Goal: Task Accomplishment & Management: Manage account settings

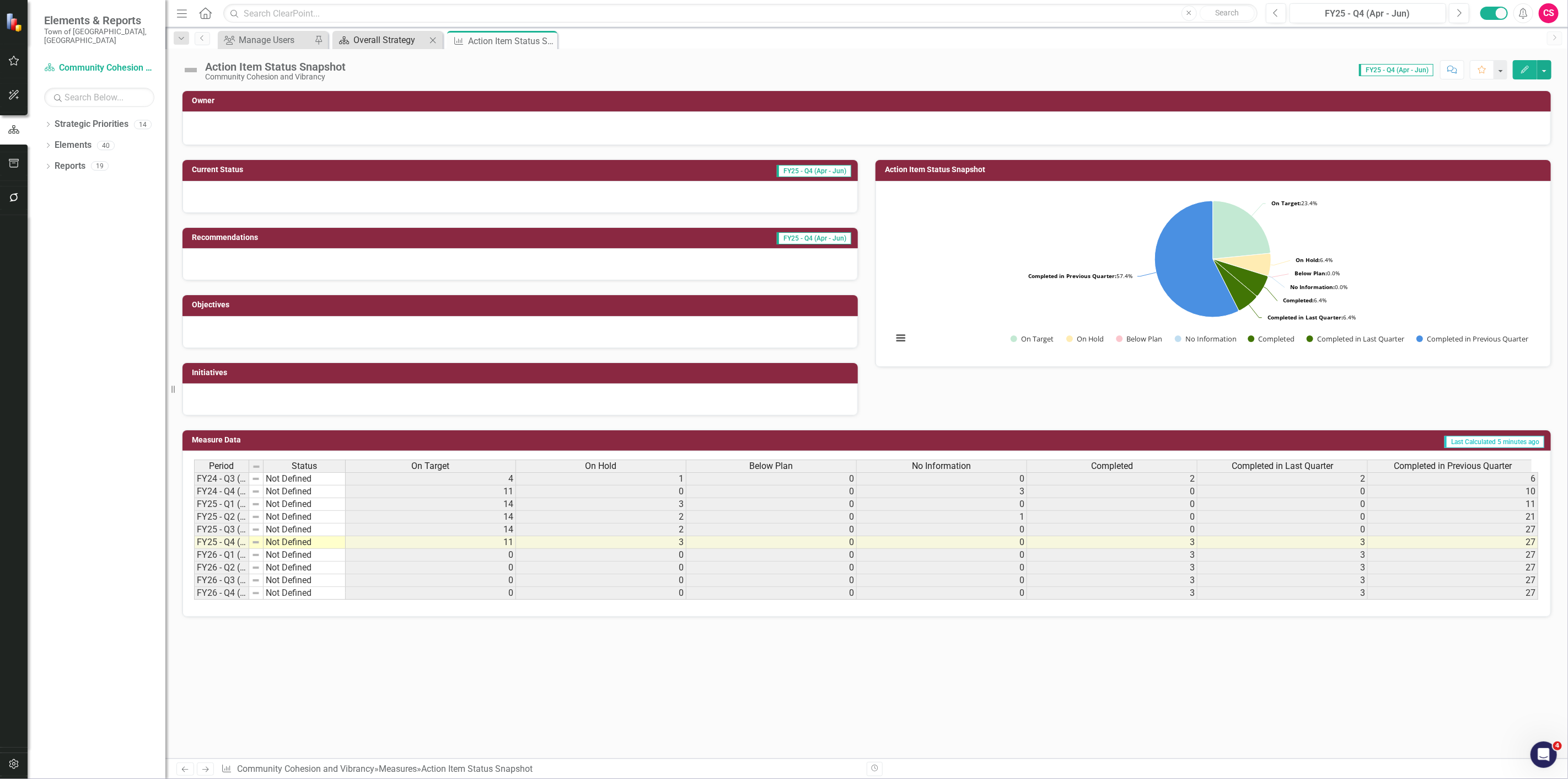
click at [368, 45] on div "Overall Strategy" at bounding box center [390, 40] width 73 height 13
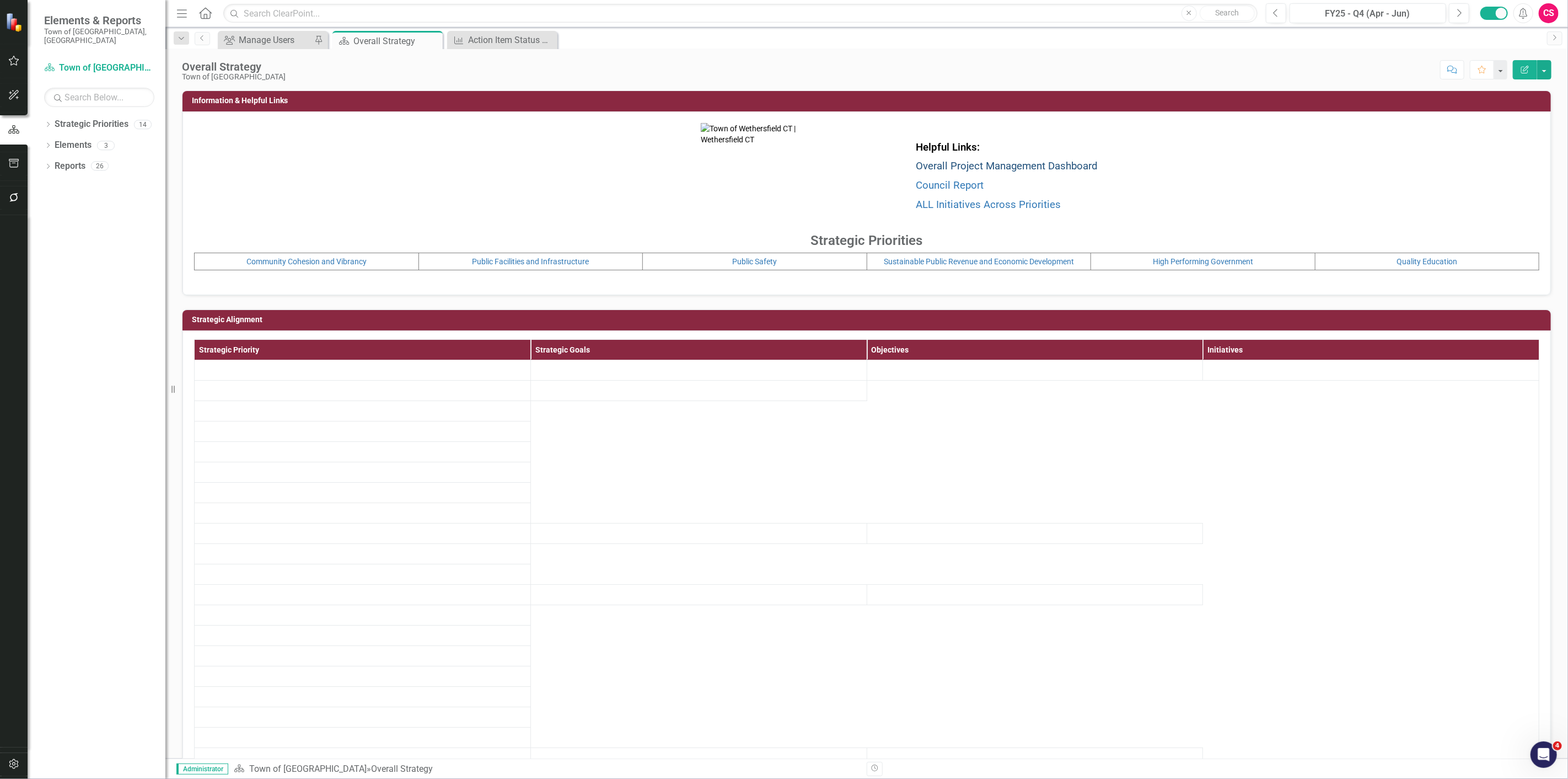
click at [949, 166] on link "Overall Project Management Dashboard" at bounding box center [1006, 166] width 182 height 12
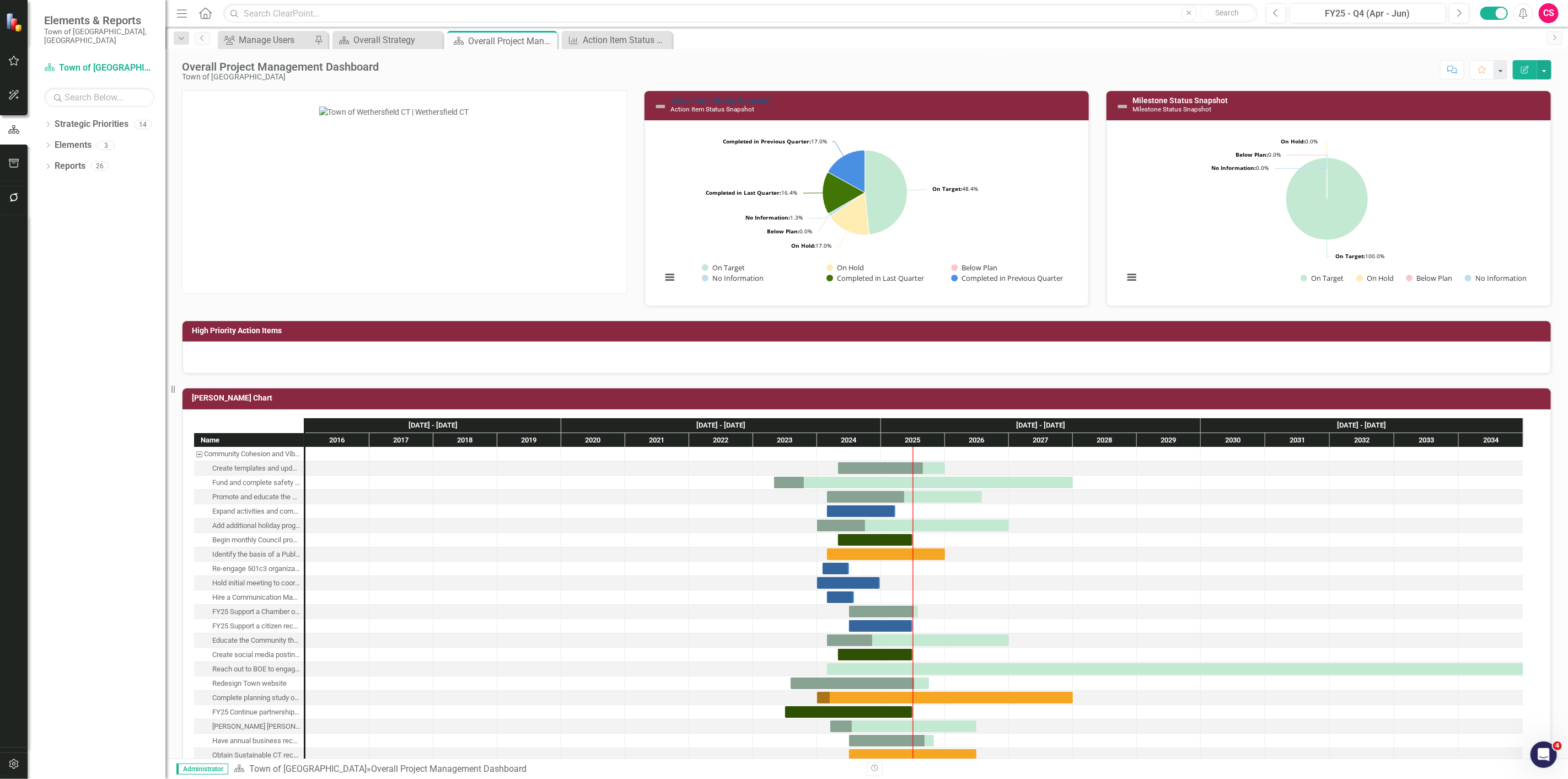
click at [735, 97] on link "Action Item Status Snapshot" at bounding box center [721, 100] width 100 height 8
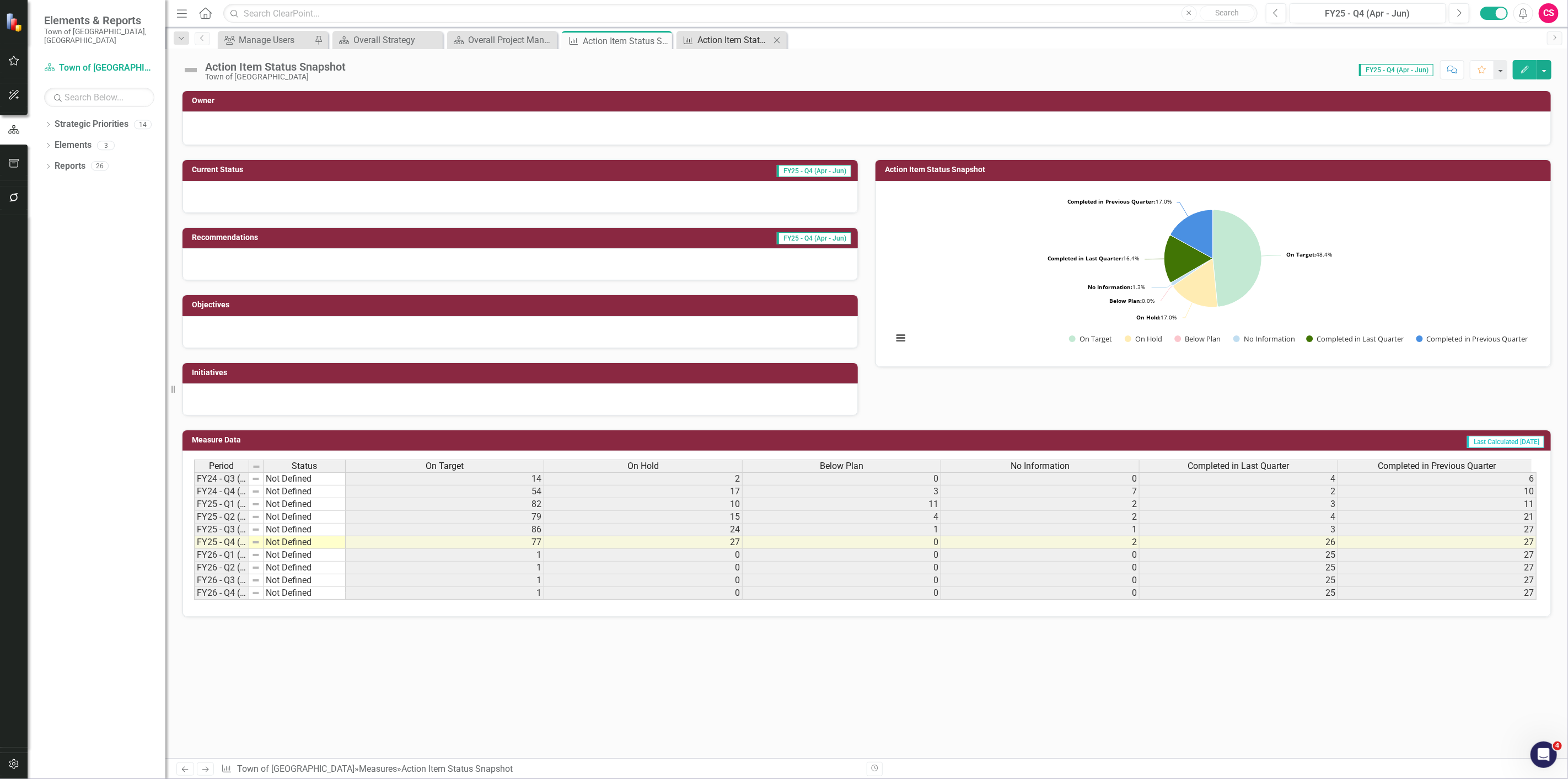
click at [719, 42] on div "Action Item Status Snapshot" at bounding box center [733, 40] width 73 height 13
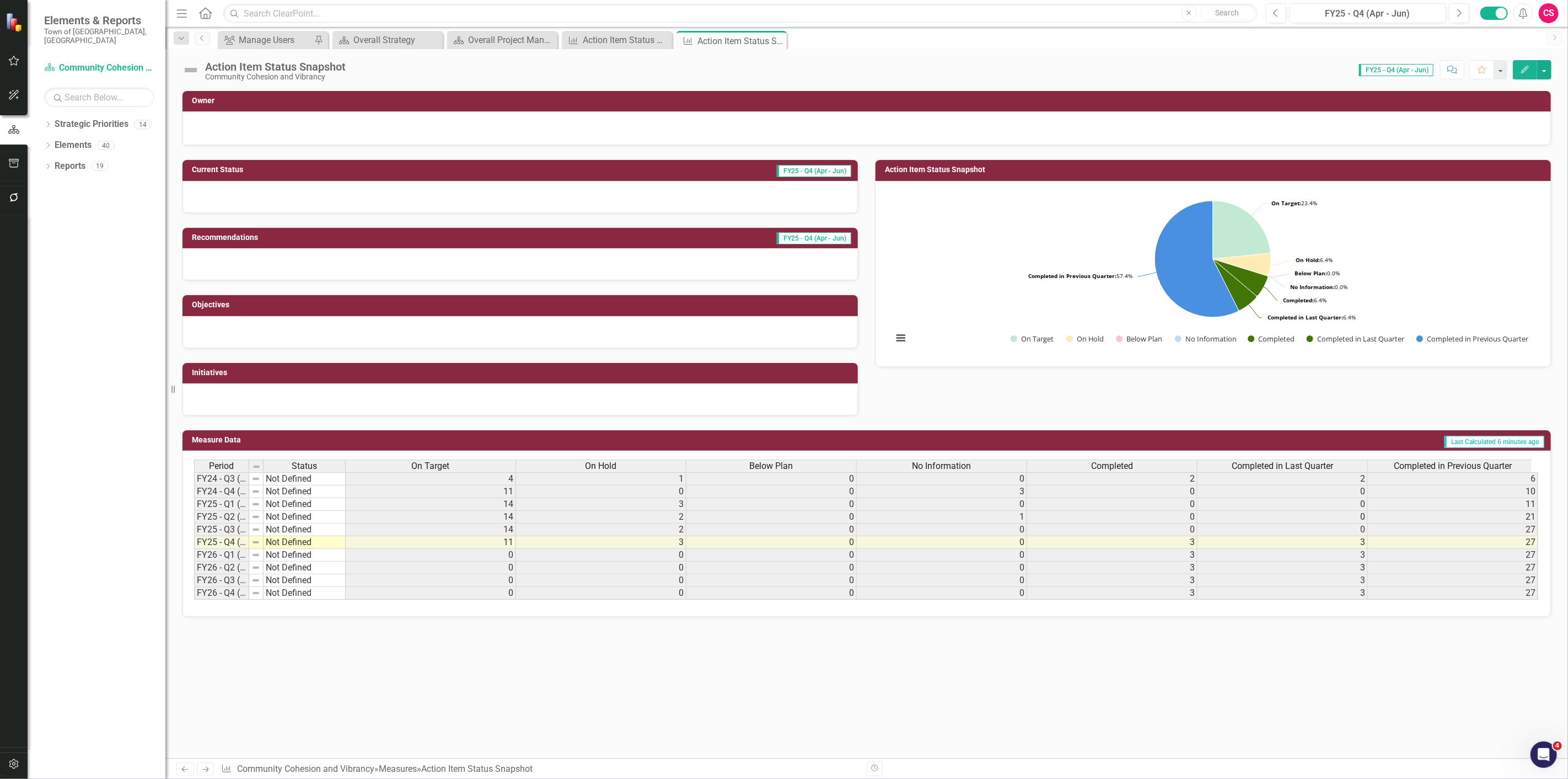
click at [1518, 68] on button "Edit" at bounding box center [1525, 69] width 24 height 19
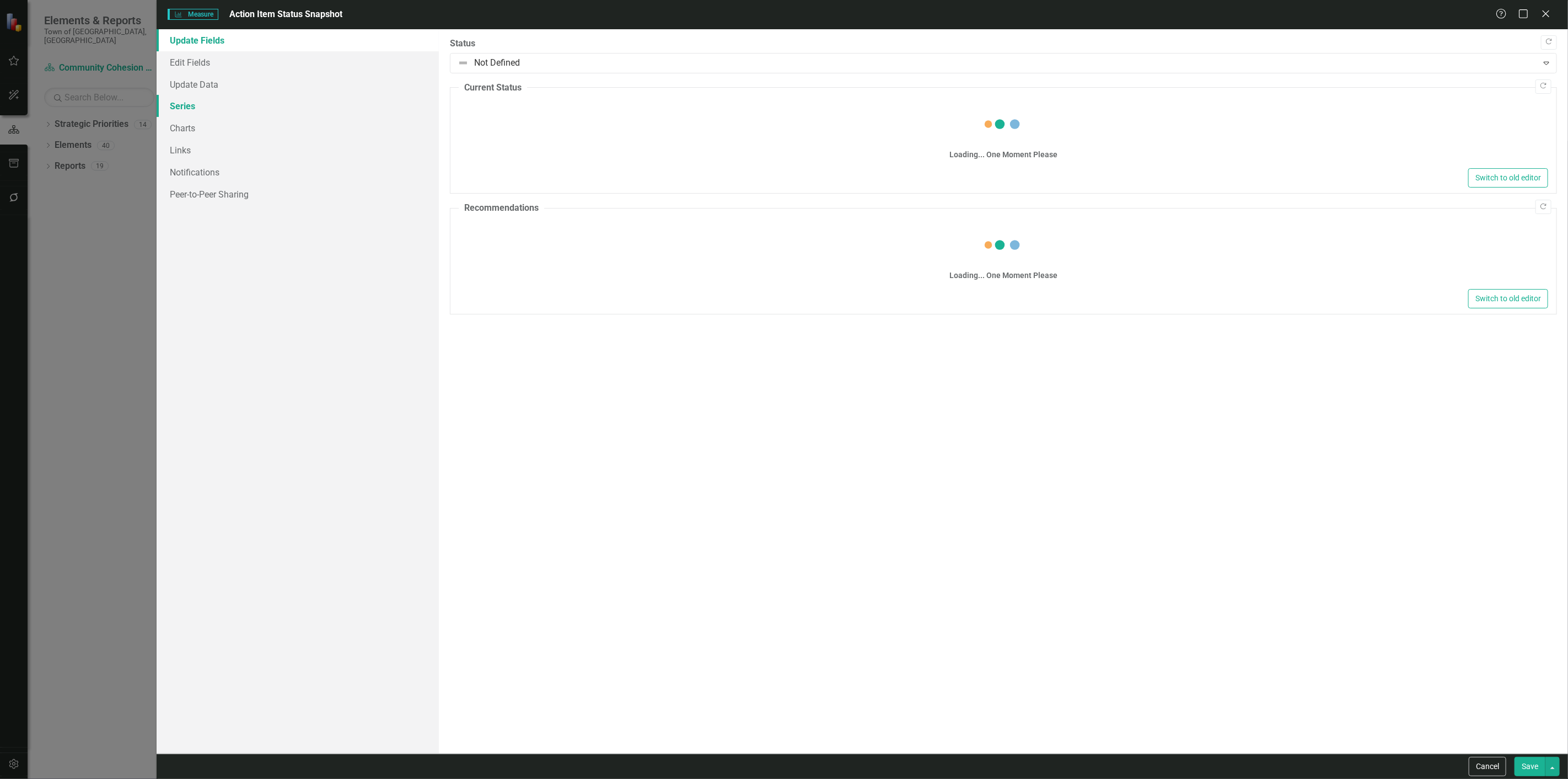
click at [238, 101] on link "Series" at bounding box center [297, 105] width 282 height 22
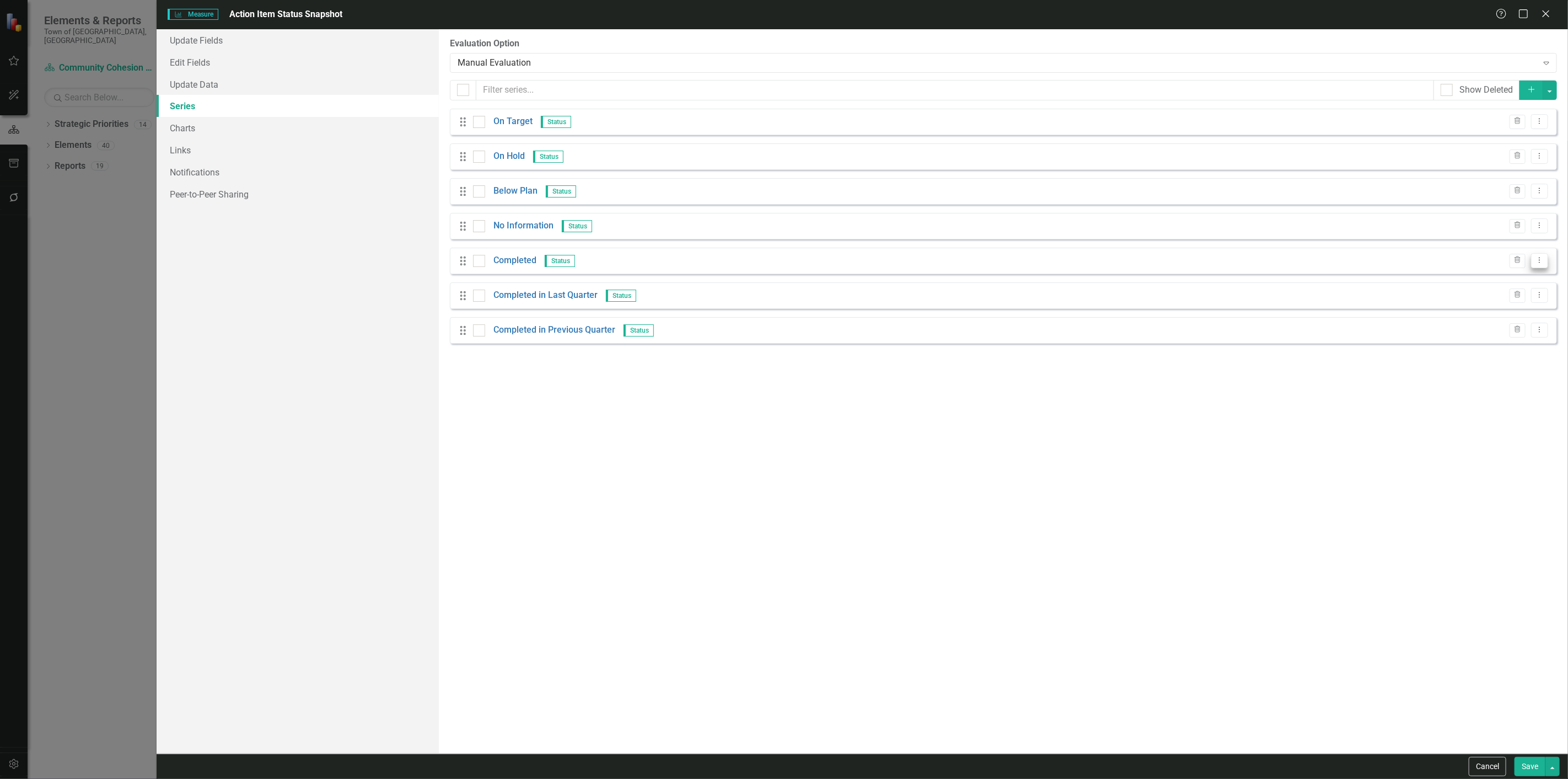
click at [1543, 259] on icon "Dropdown Menu" at bounding box center [1539, 260] width 9 height 7
click at [1485, 316] on link "Trash Delete Measure Series" at bounding box center [1485, 320] width 125 height 21
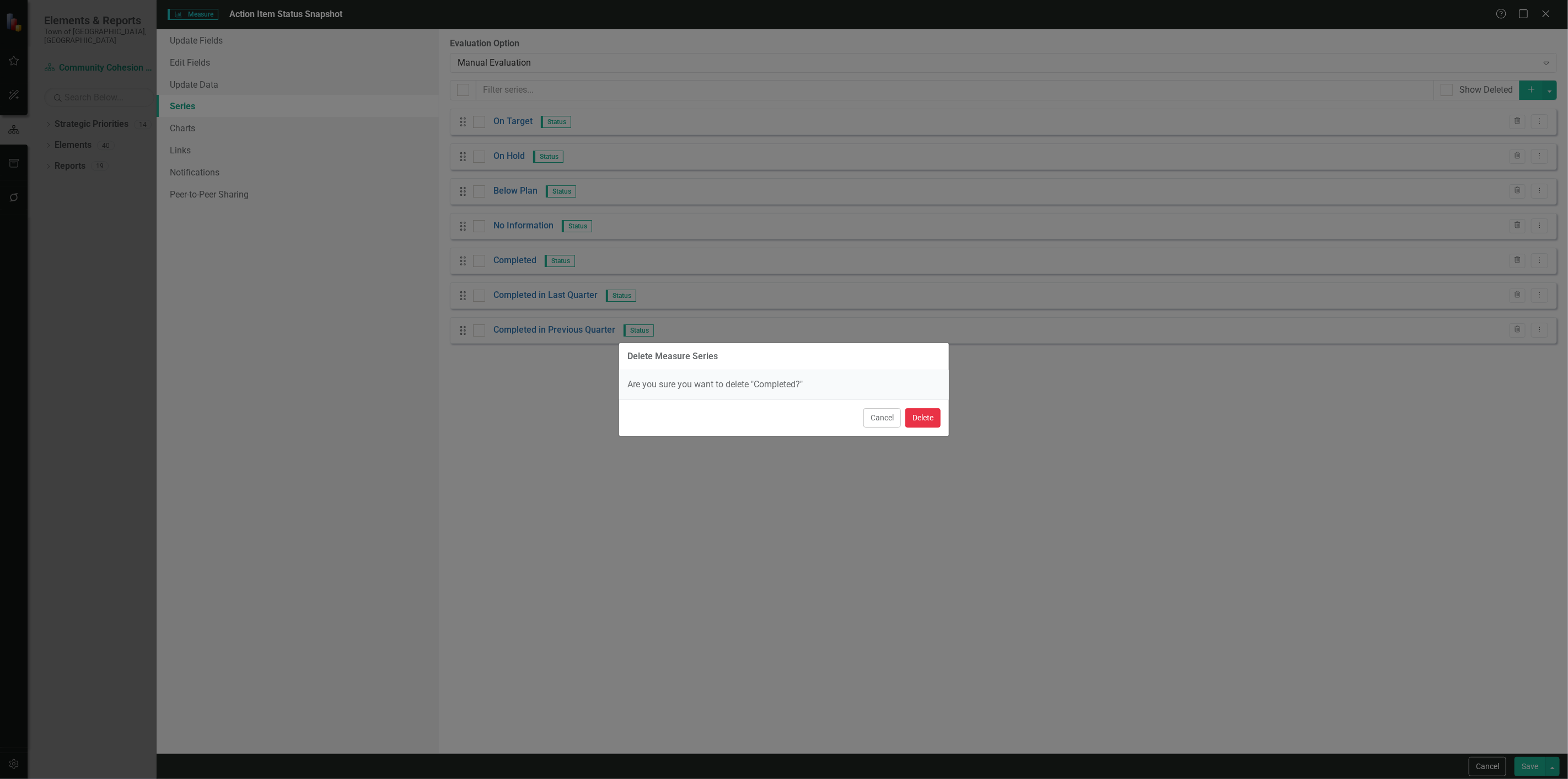
click at [921, 415] on button "Delete" at bounding box center [923, 417] width 35 height 19
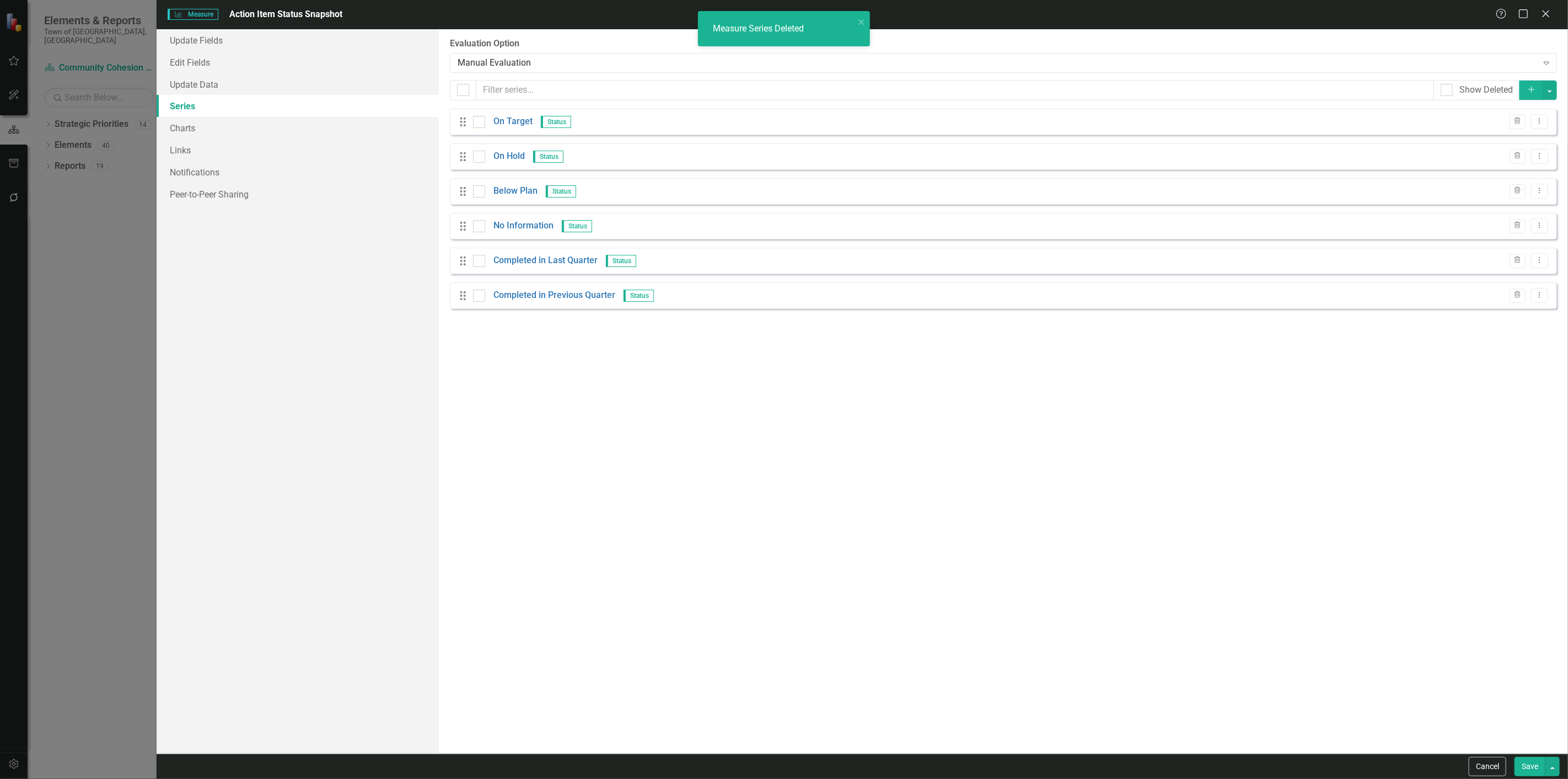
click at [1541, 768] on button "Save" at bounding box center [1530, 766] width 31 height 19
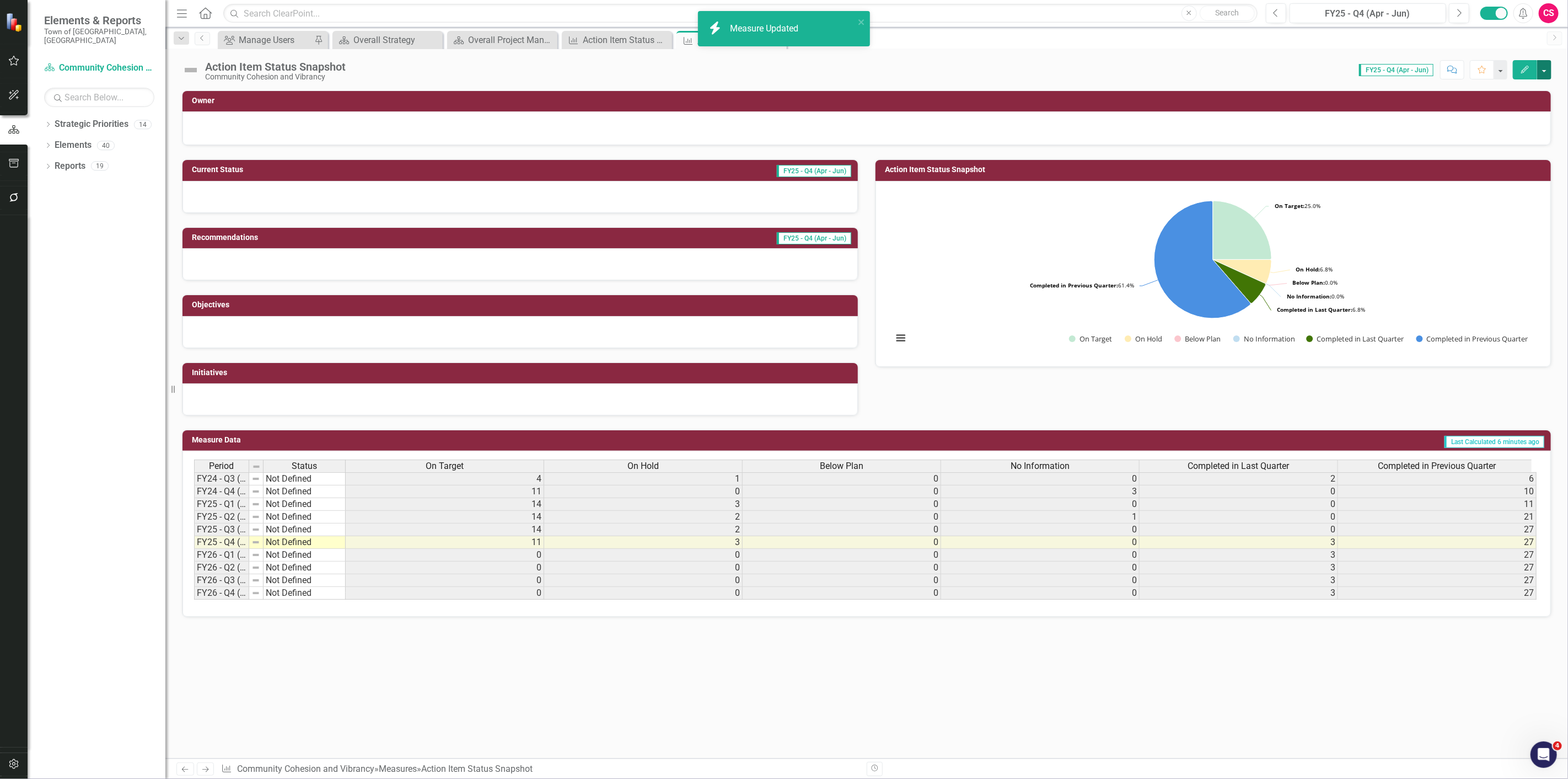
click at [1544, 69] on button "button" at bounding box center [1544, 69] width 14 height 19
click at [1520, 156] on link "Revision History Revision History" at bounding box center [1497, 153] width 108 height 21
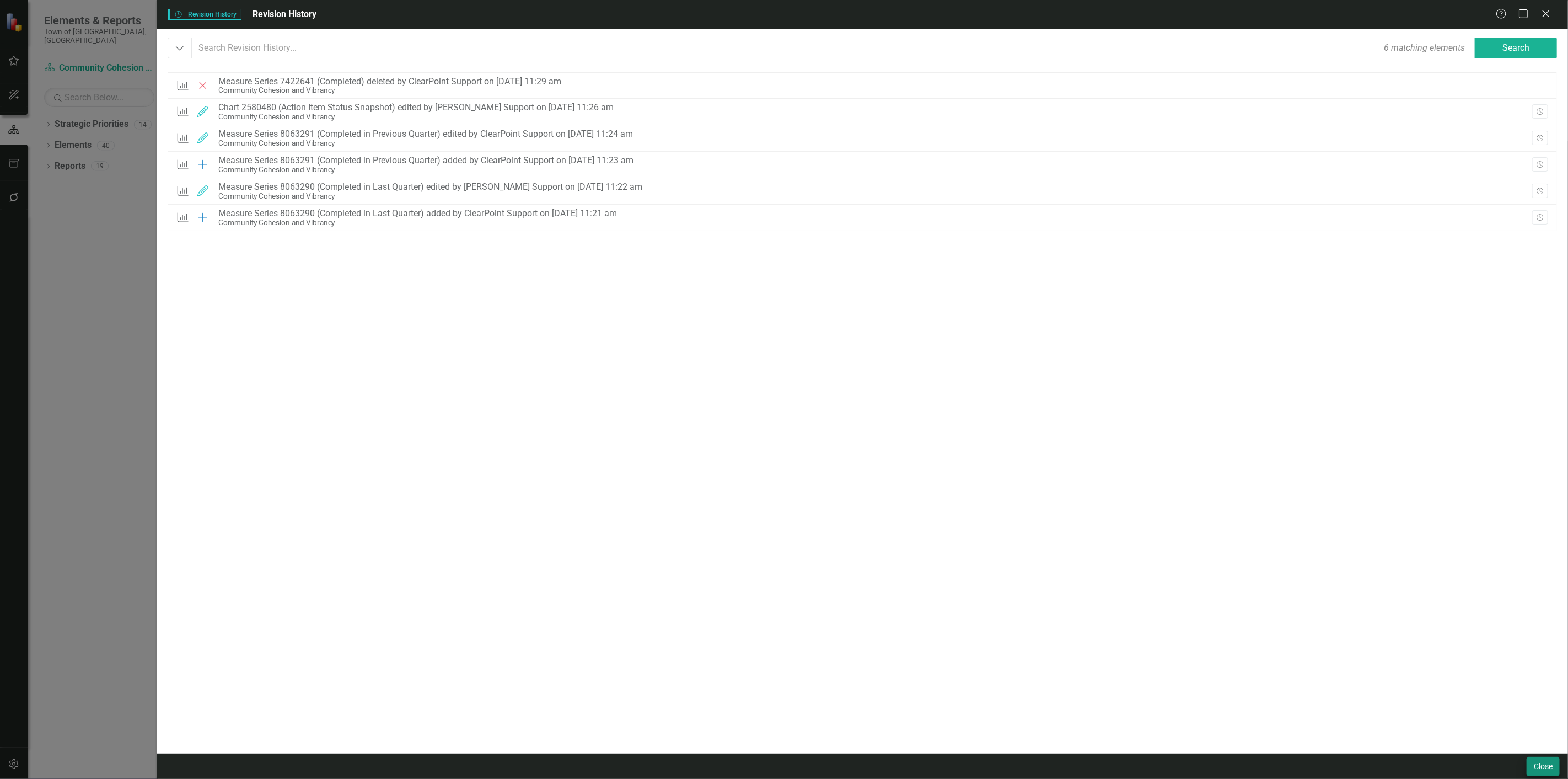
click at [1535, 774] on div "Close" at bounding box center [861, 766] width 1411 height 25
click at [1531, 765] on button "Close" at bounding box center [1543, 766] width 33 height 19
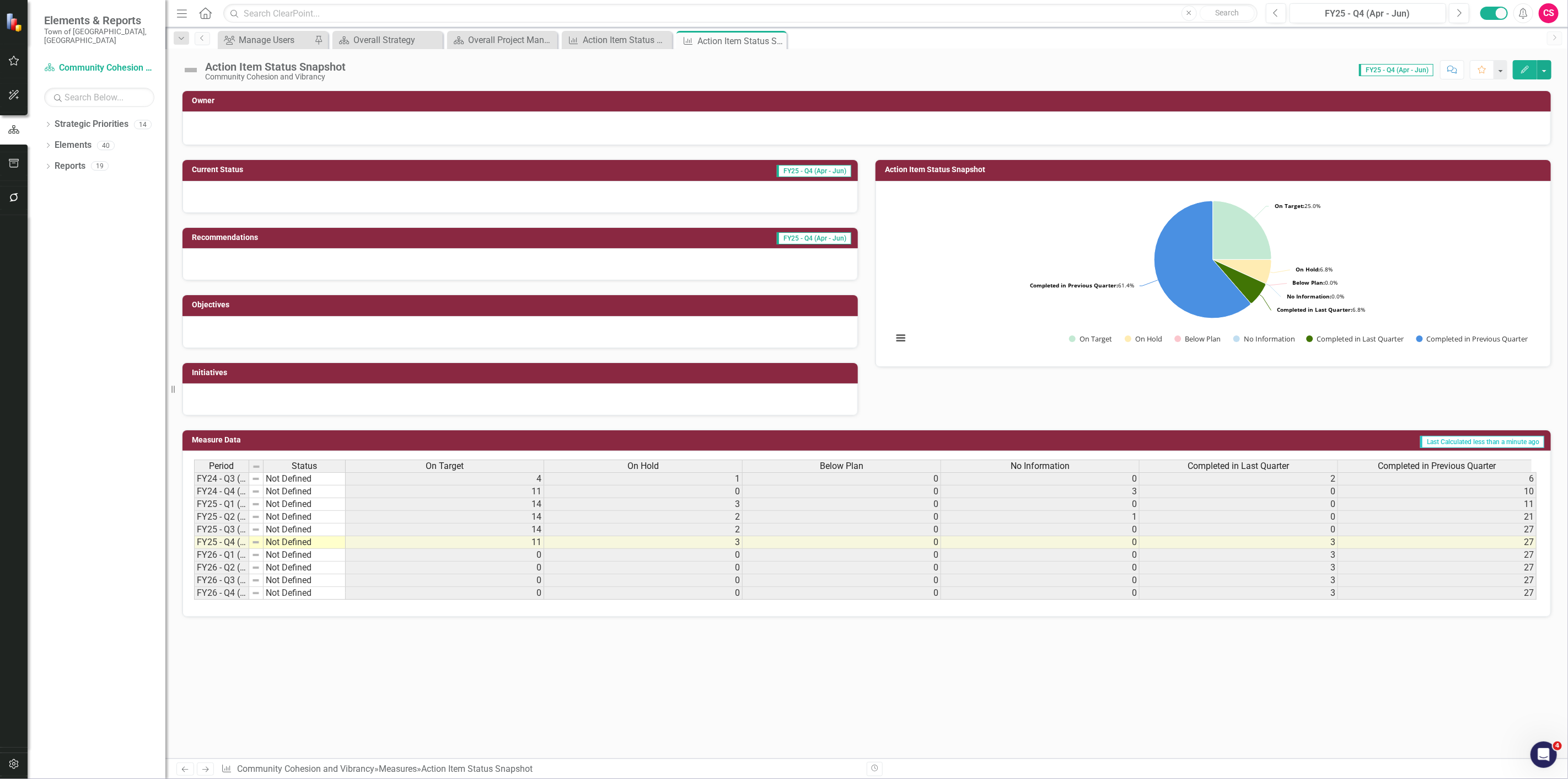
click at [1216, 467] on span "Completed in Last Quarter" at bounding box center [1238, 466] width 101 height 10
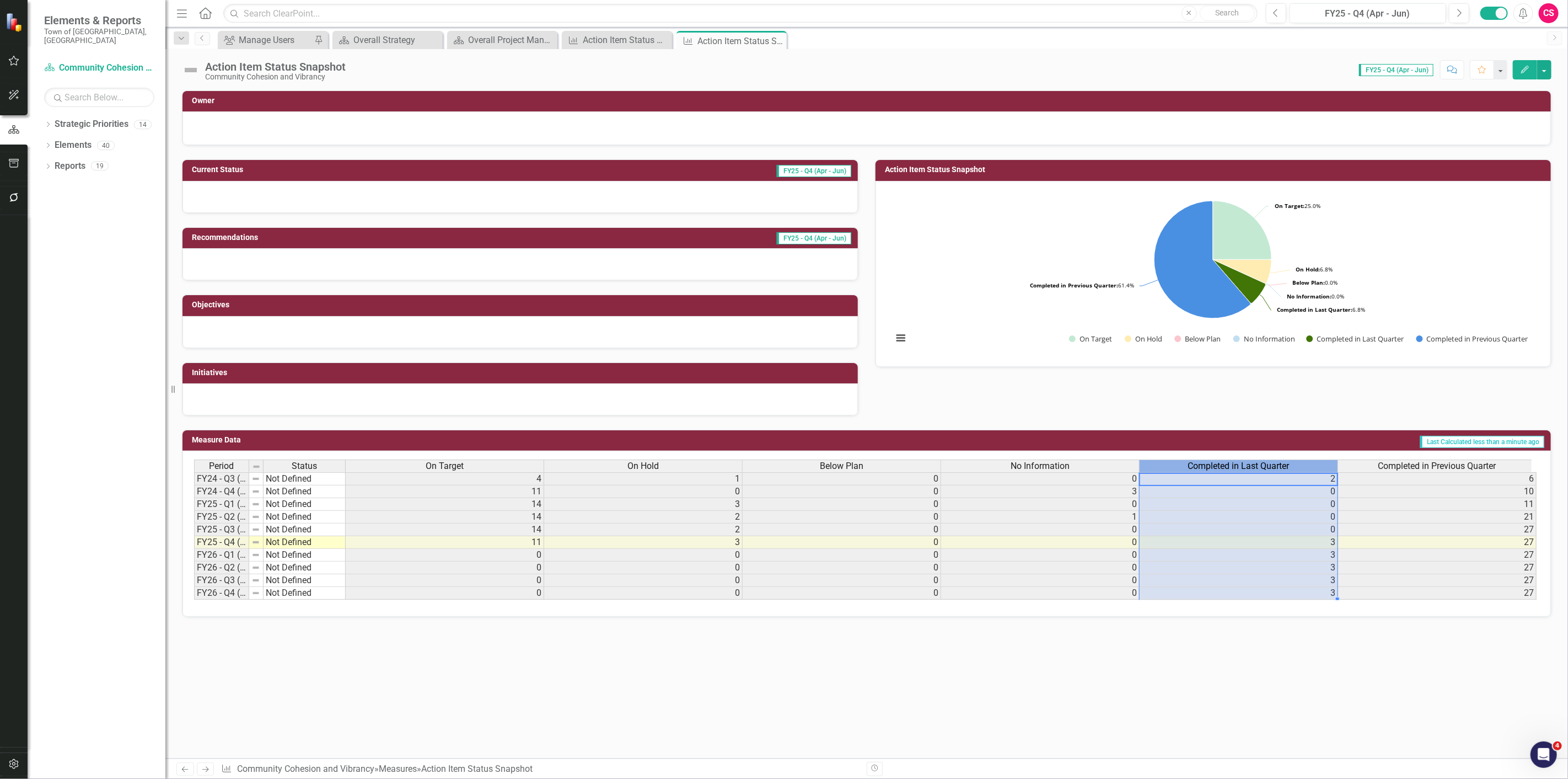
click at [1216, 467] on span "Completed in Last Quarter" at bounding box center [1238, 466] width 101 height 10
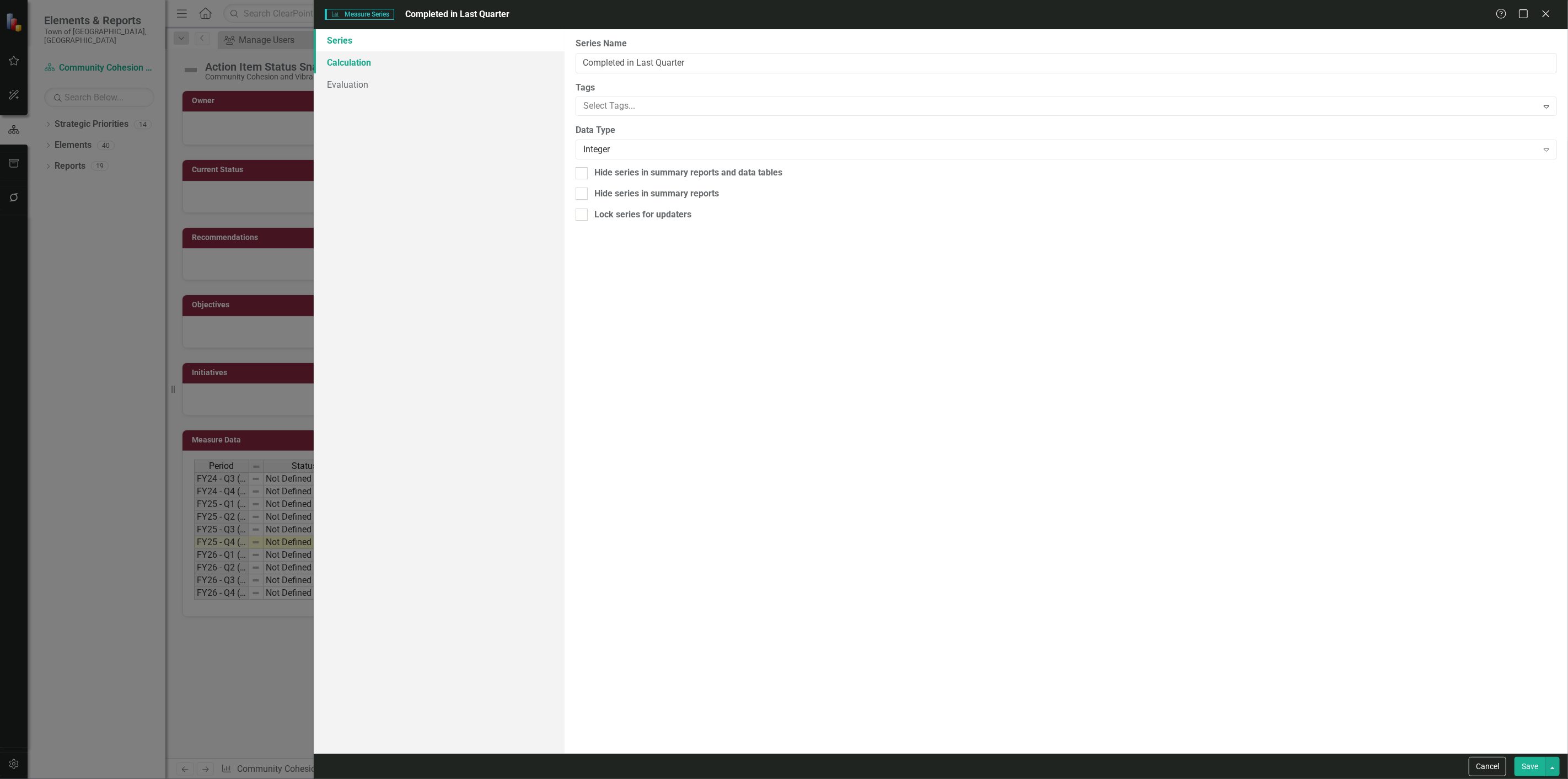
click at [393, 64] on link "Calculation" at bounding box center [439, 62] width 251 height 22
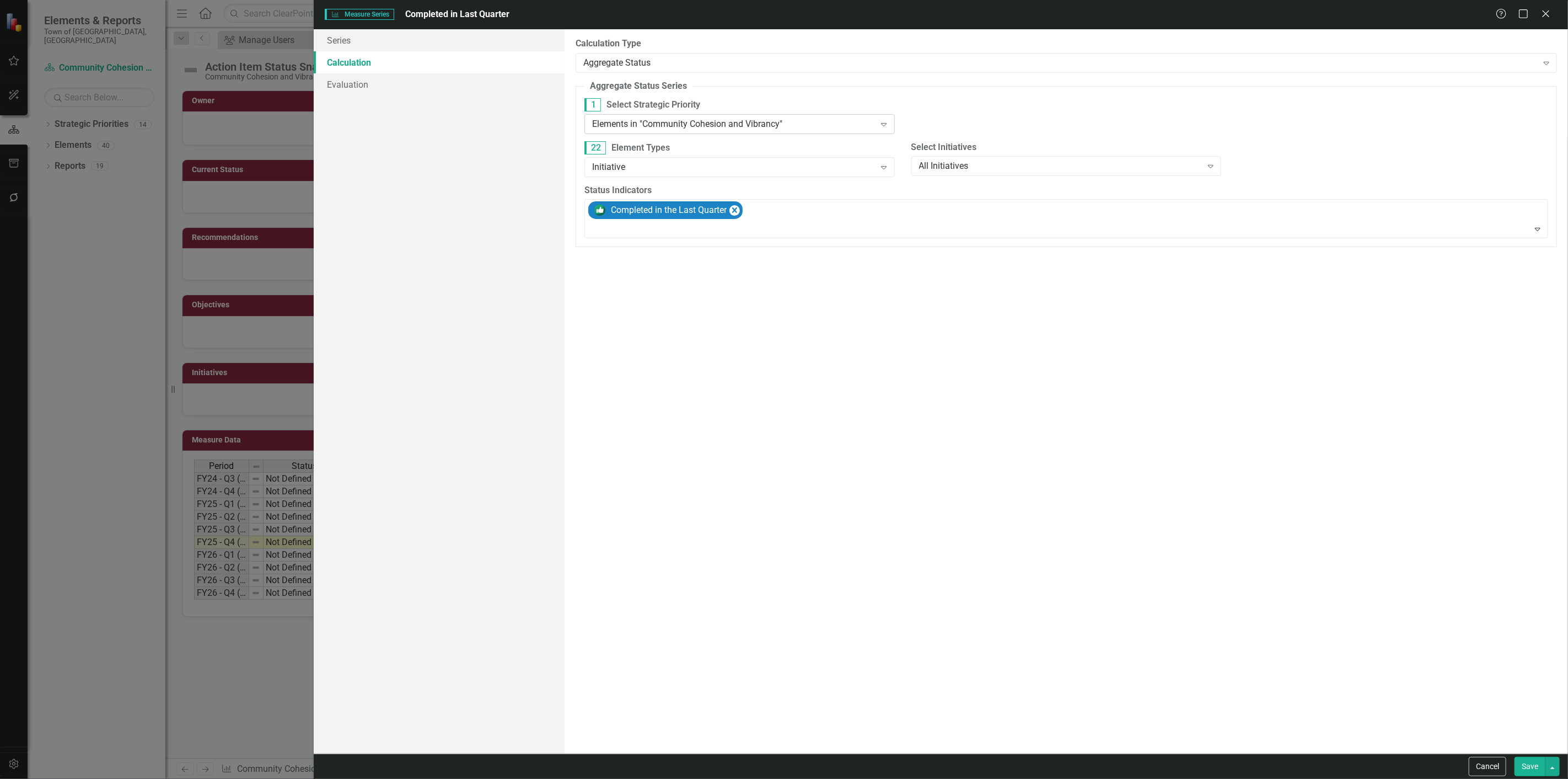
click at [733, 128] on div "Elements in "Community Cohesion and Vibrancy"" at bounding box center [733, 124] width 283 height 13
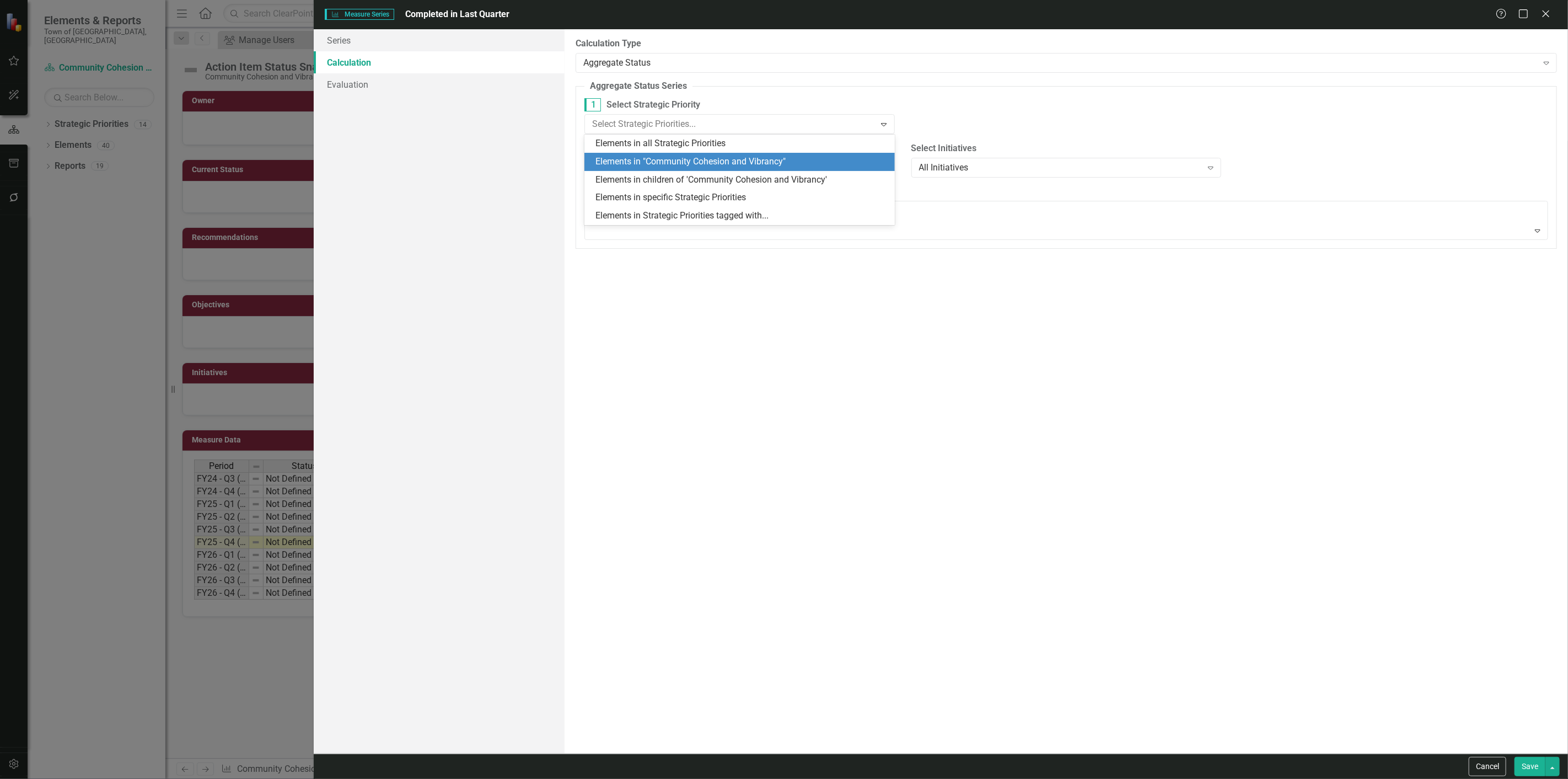
drag, startPoint x: 494, startPoint y: 138, endPoint x: 563, endPoint y: 166, distance: 74.5
click at [499, 139] on div "Series Calculation Evaluation" at bounding box center [439, 391] width 251 height 724
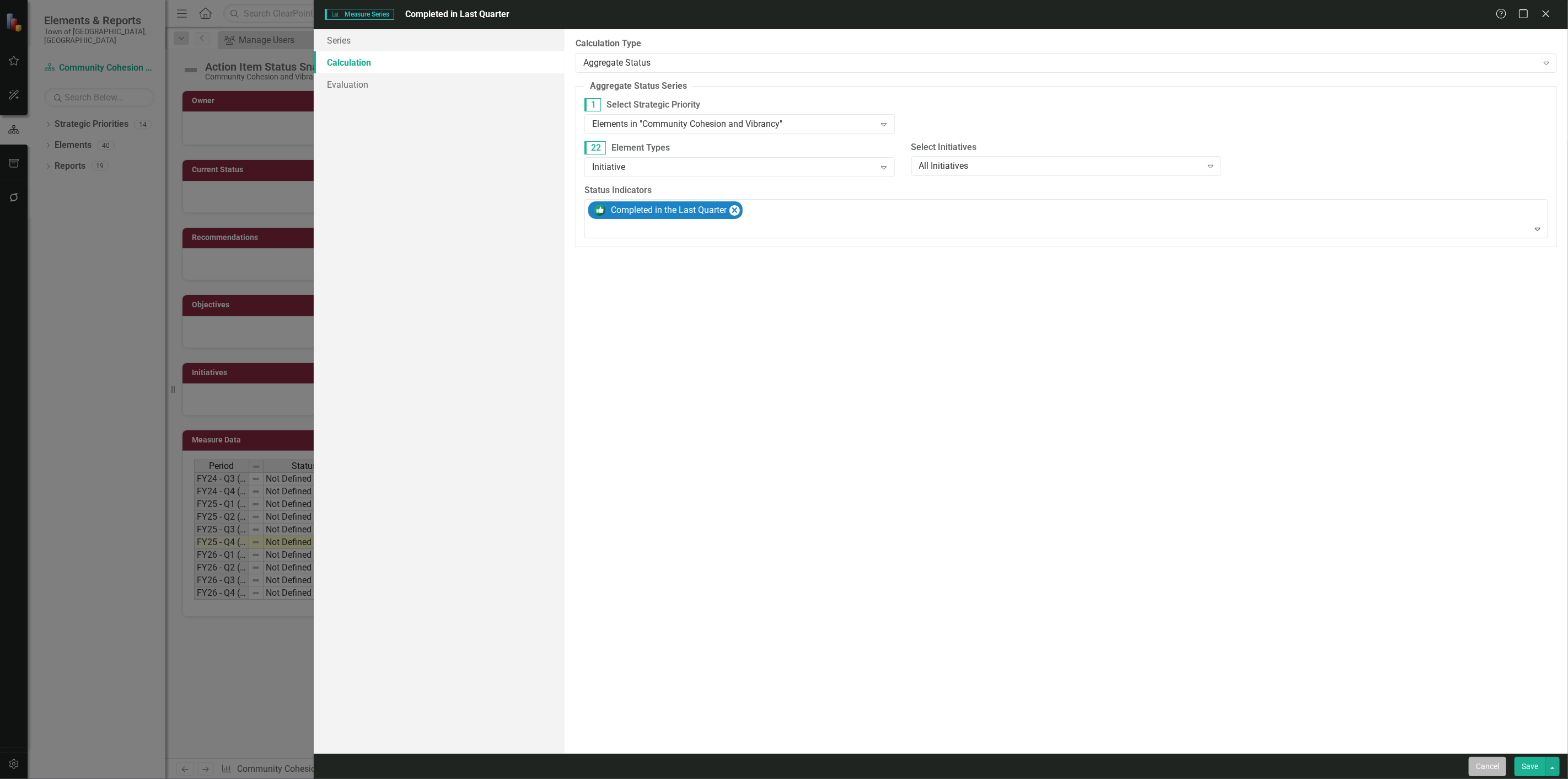
click at [1498, 756] on button "Cancel" at bounding box center [1487, 766] width 37 height 19
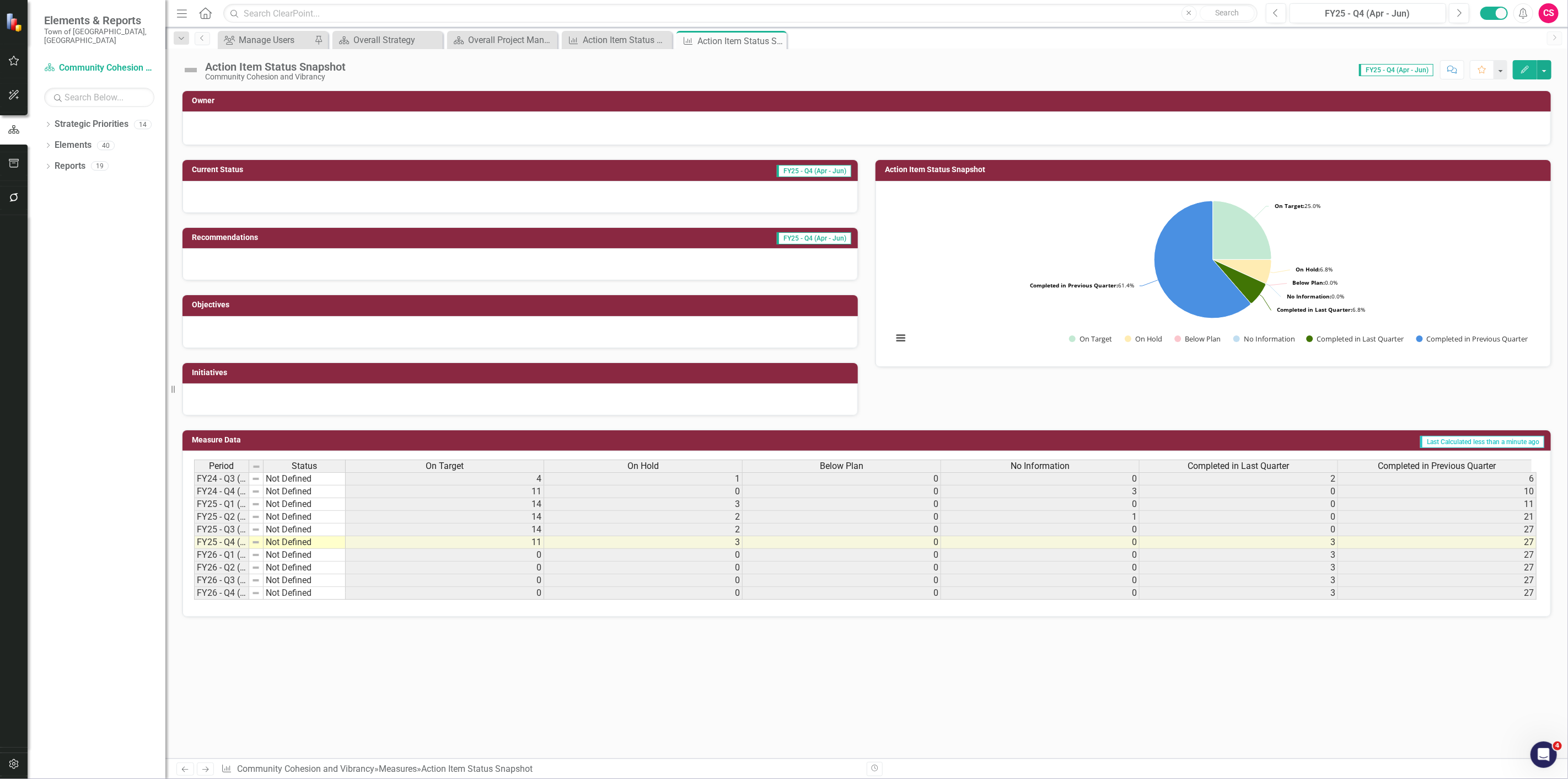
click at [1364, 466] on div "Completed in Previous Quarter" at bounding box center [1437, 466] width 198 height 12
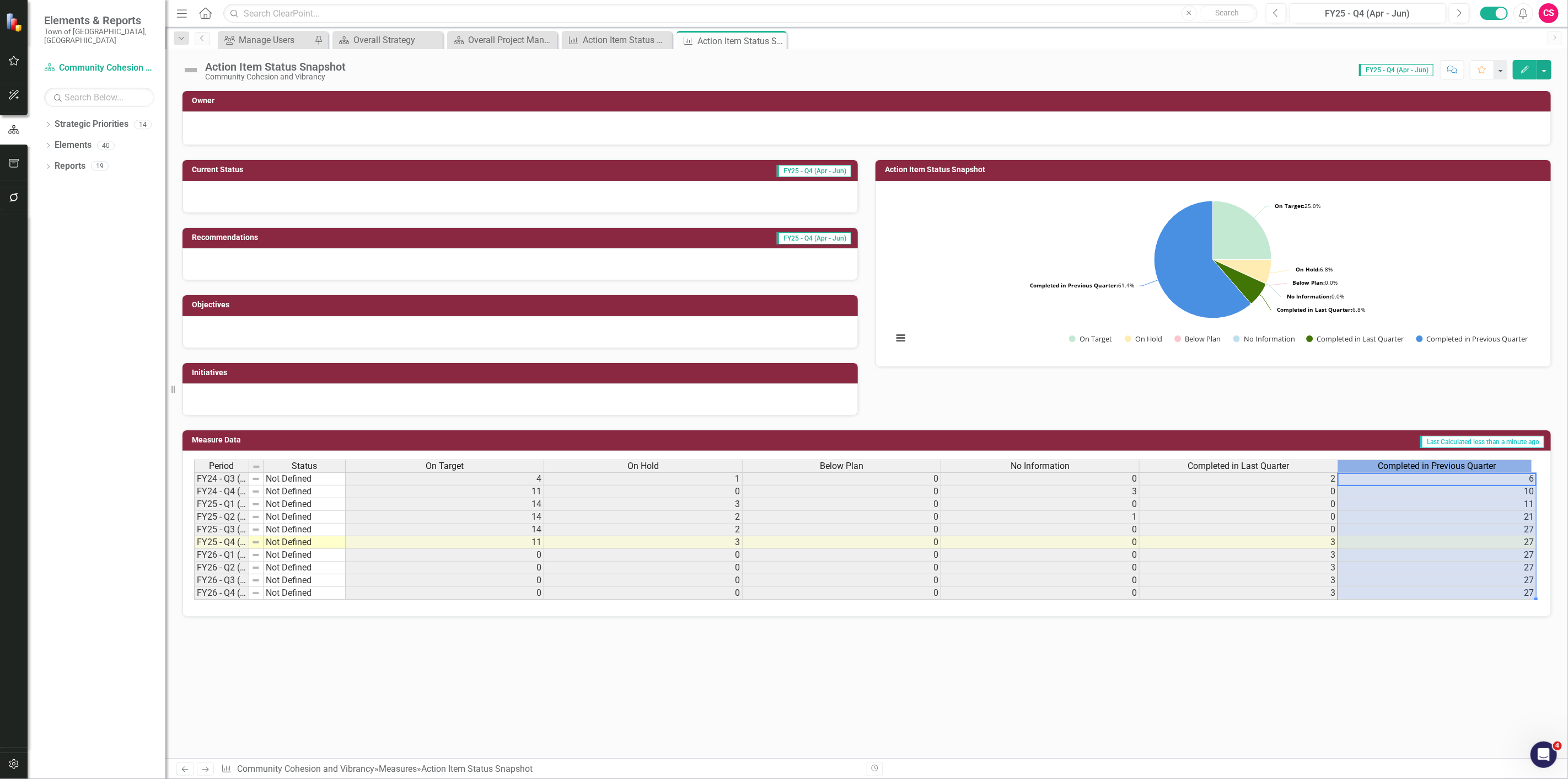
click at [1364, 466] on div "Completed in Previous Quarter" at bounding box center [1437, 466] width 198 height 12
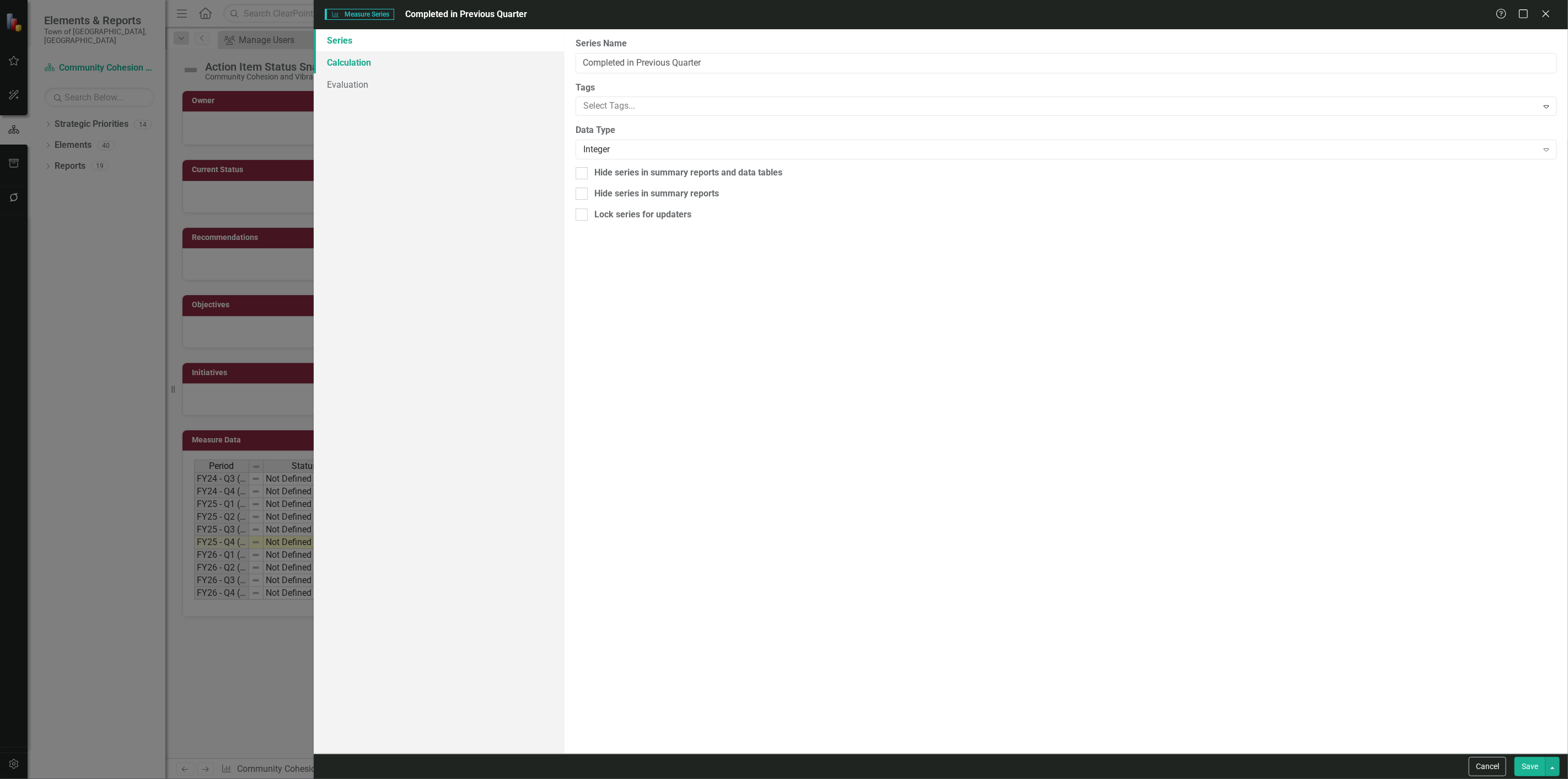
click at [384, 53] on link "Calculation" at bounding box center [439, 62] width 251 height 22
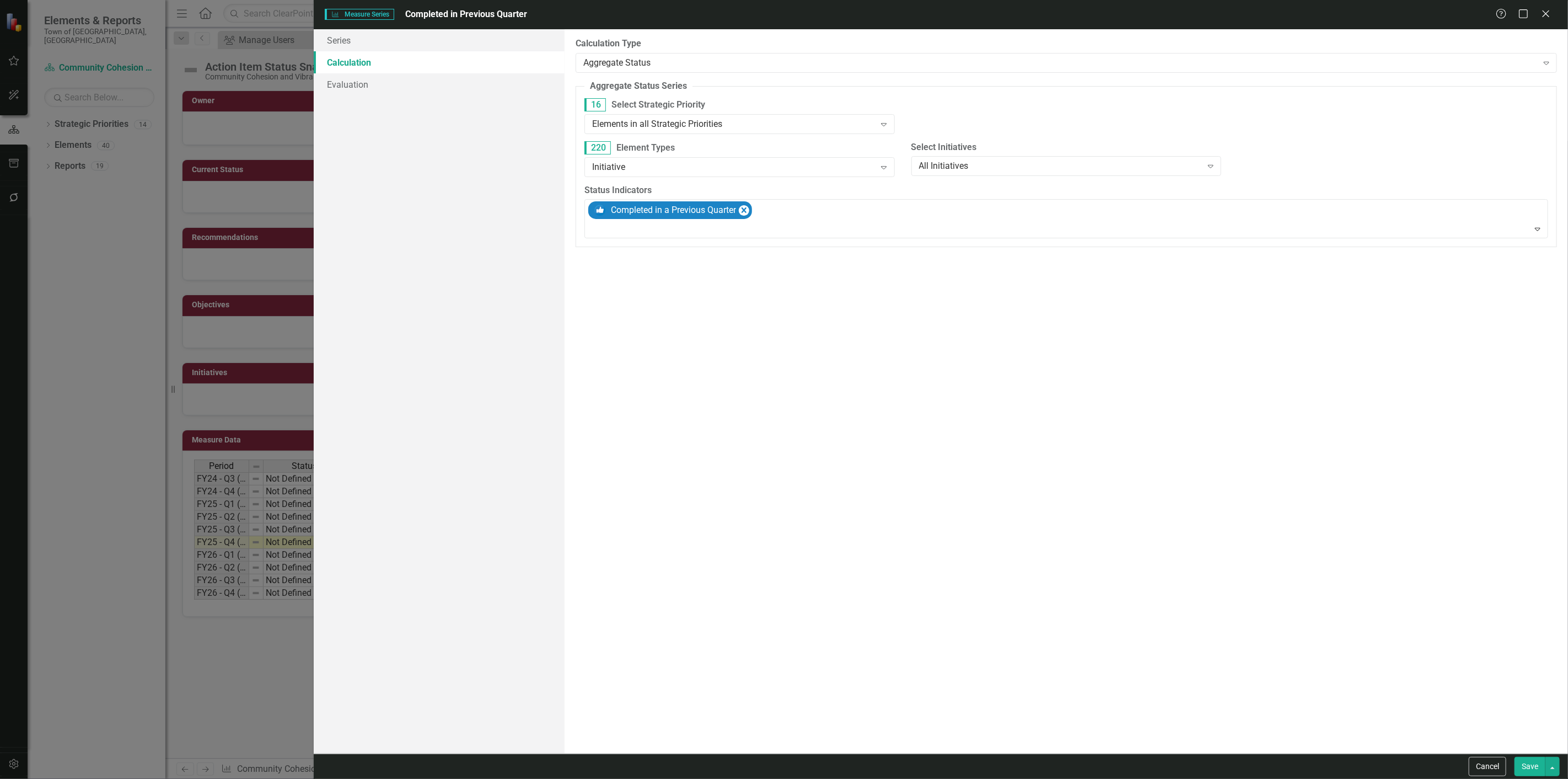
drag, startPoint x: 1496, startPoint y: 771, endPoint x: 1067, endPoint y: 519, distance: 497.5
click at [1497, 771] on button "Cancel" at bounding box center [1487, 766] width 37 height 19
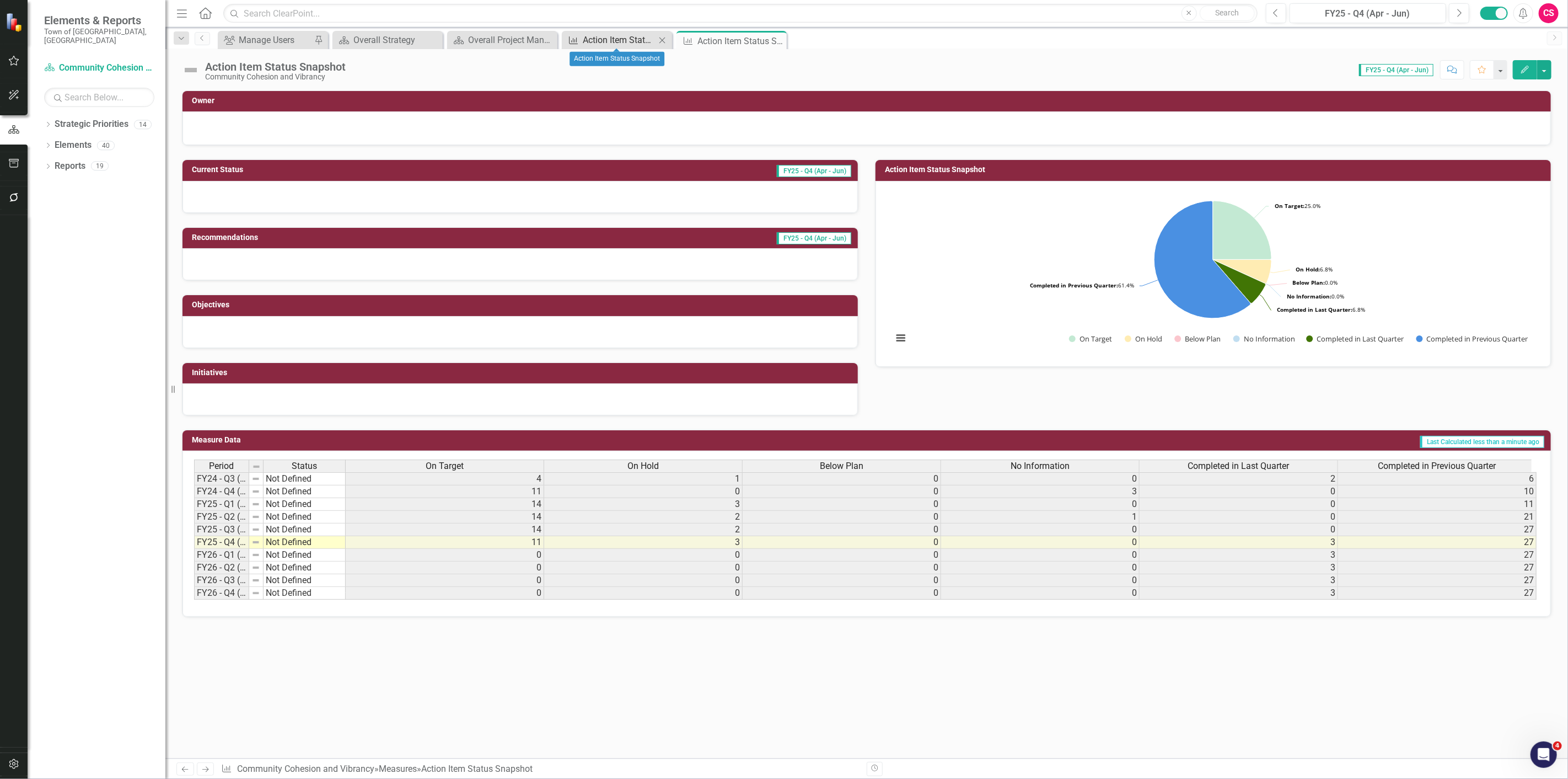
click at [612, 35] on div "Action Item Status Snapshot" at bounding box center [619, 40] width 73 height 13
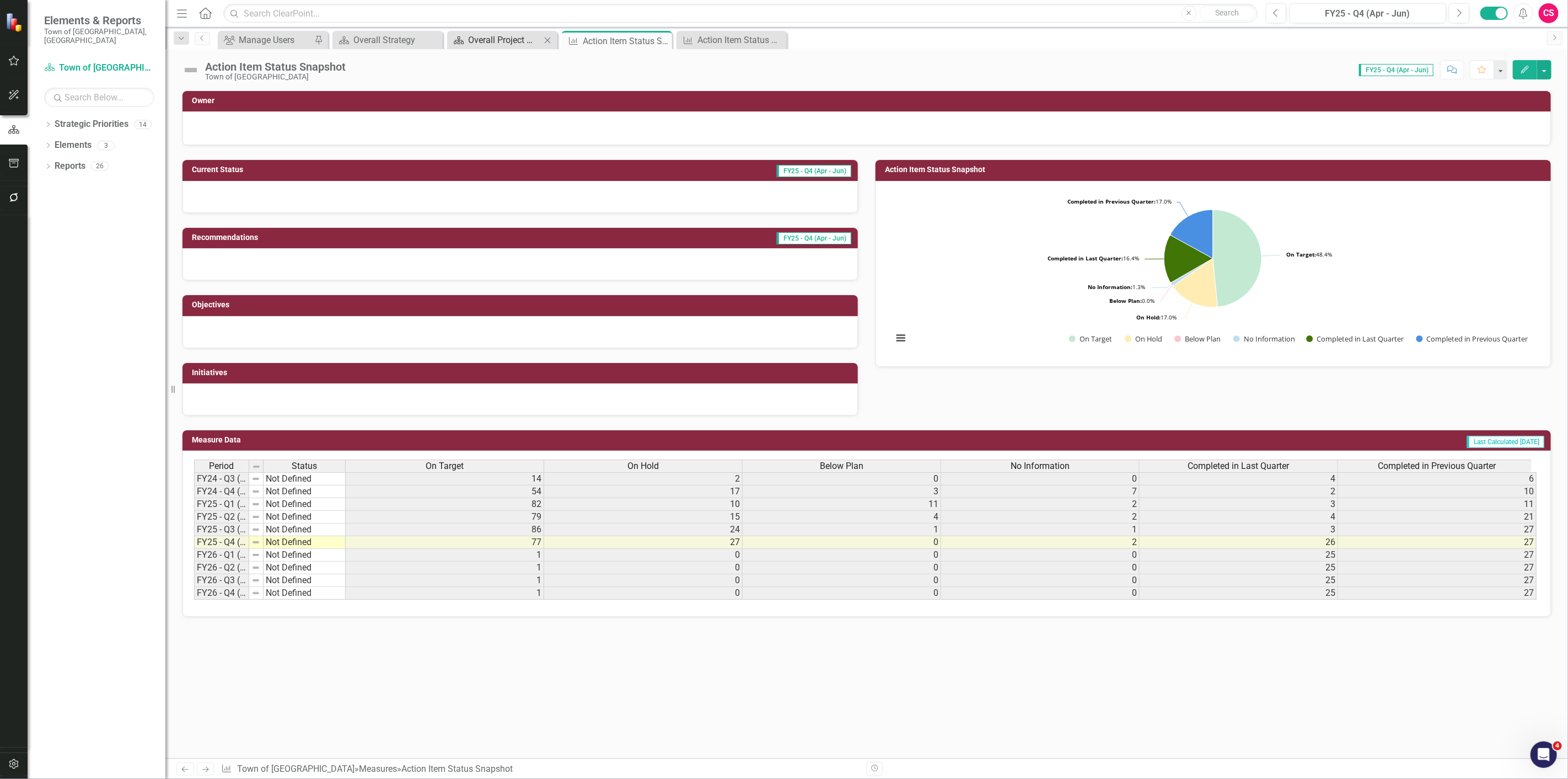
click at [487, 45] on div "Overall Project Management Dashboard" at bounding box center [504, 40] width 73 height 13
